Goal: Find specific fact: Find specific fact

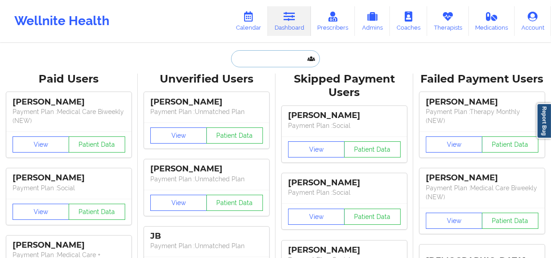
paste input "[EMAIL_ADDRESS][DOMAIN_NAME]"
type input "[EMAIL_ADDRESS][DOMAIN_NAME]"
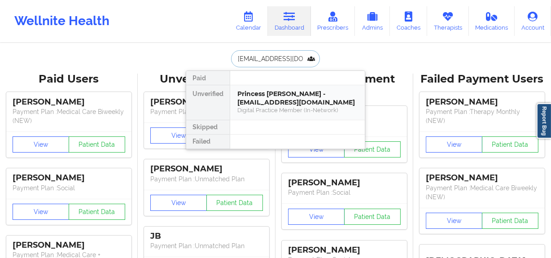
click at [273, 96] on div "Princess [PERSON_NAME] - [EMAIL_ADDRESS][DOMAIN_NAME]" at bounding box center [297, 98] width 120 height 17
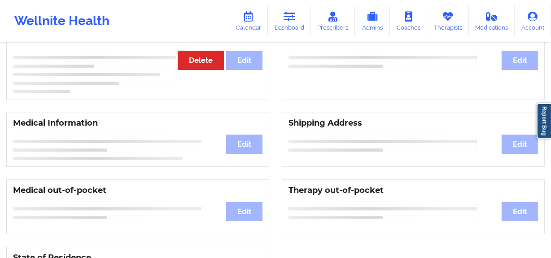
scroll to position [94, 0]
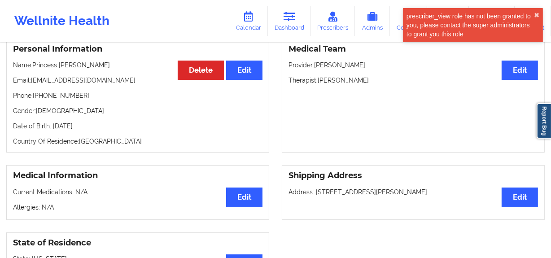
click at [44, 91] on p "Phone: [PHONE_NUMBER]" at bounding box center [137, 95] width 249 height 9
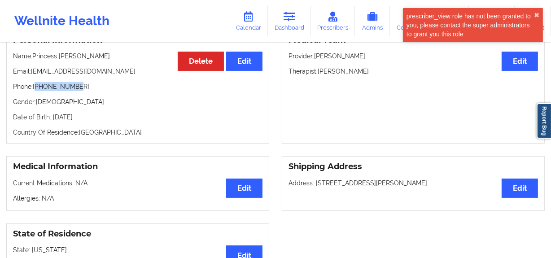
copy p "12679392826"
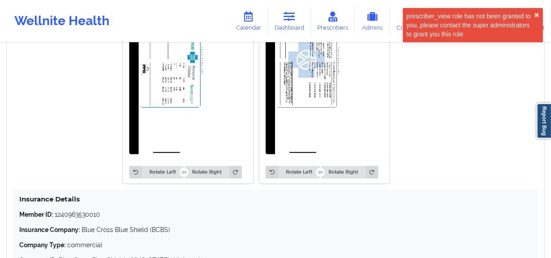
scroll to position [692, 0]
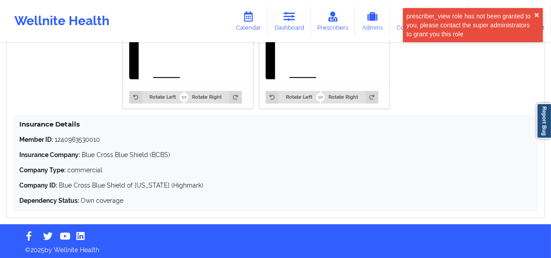
click at [82, 135] on p "Member ID: 1240963530010" at bounding box center [275, 139] width 512 height 9
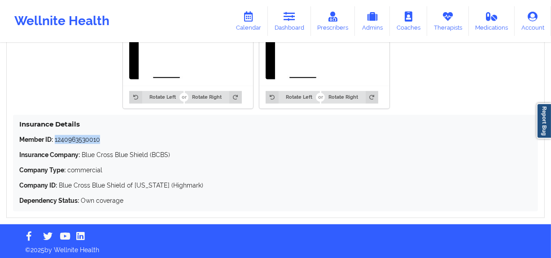
copy p "1240963530010"
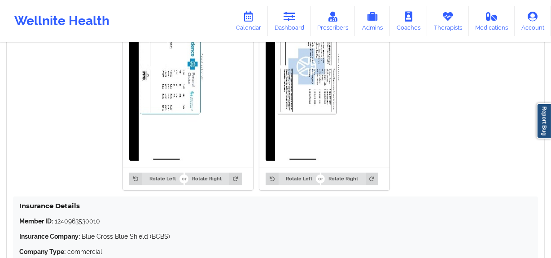
click at [217, 104] on div at bounding box center [188, 80] width 130 height 174
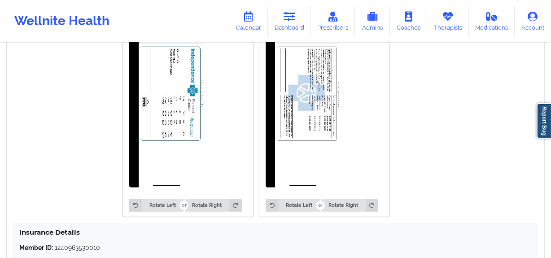
scroll to position [569, 0]
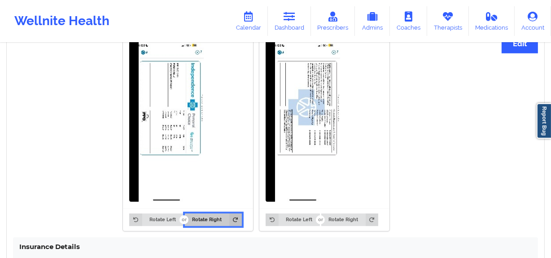
click at [216, 218] on button "Rotate Right" at bounding box center [213, 219] width 57 height 13
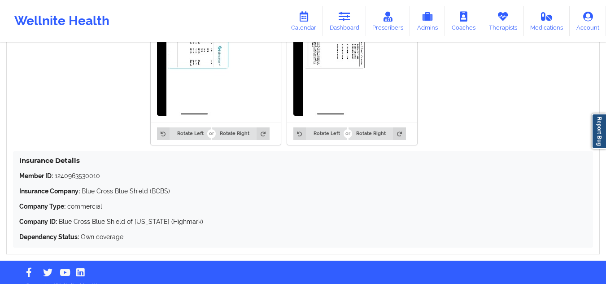
scroll to position [659, 0]
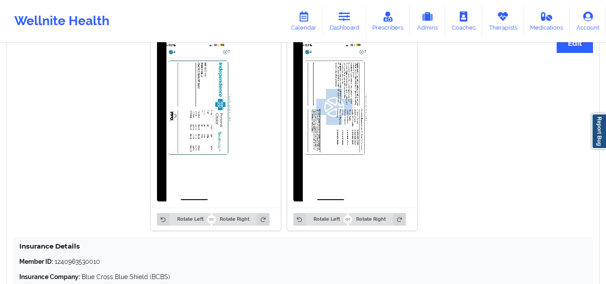
click at [198, 147] on img at bounding box center [194, 120] width 74 height 161
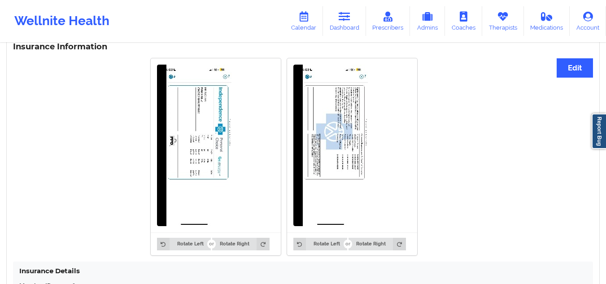
scroll to position [525, 0]
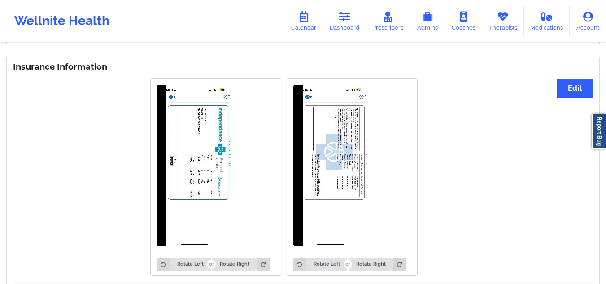
click at [234, 126] on div at bounding box center [216, 165] width 130 height 174
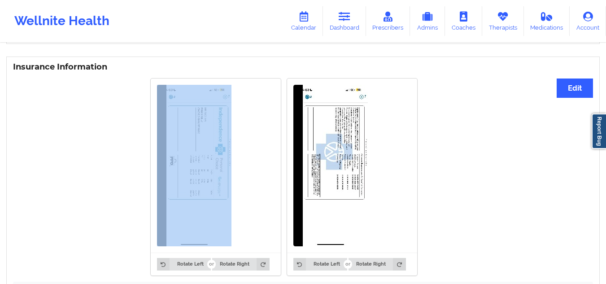
click at [234, 126] on div at bounding box center [216, 165] width 130 height 174
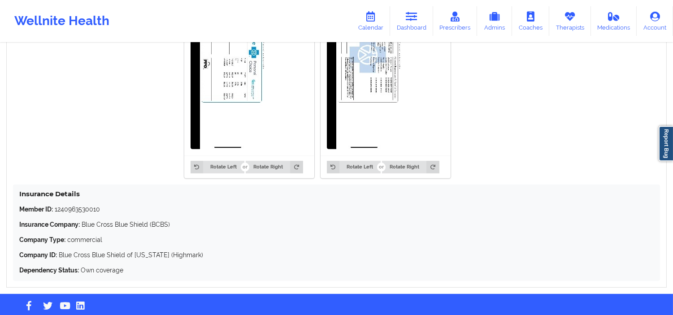
scroll to position [636, 0]
